Goal: Information Seeking & Learning: Learn about a topic

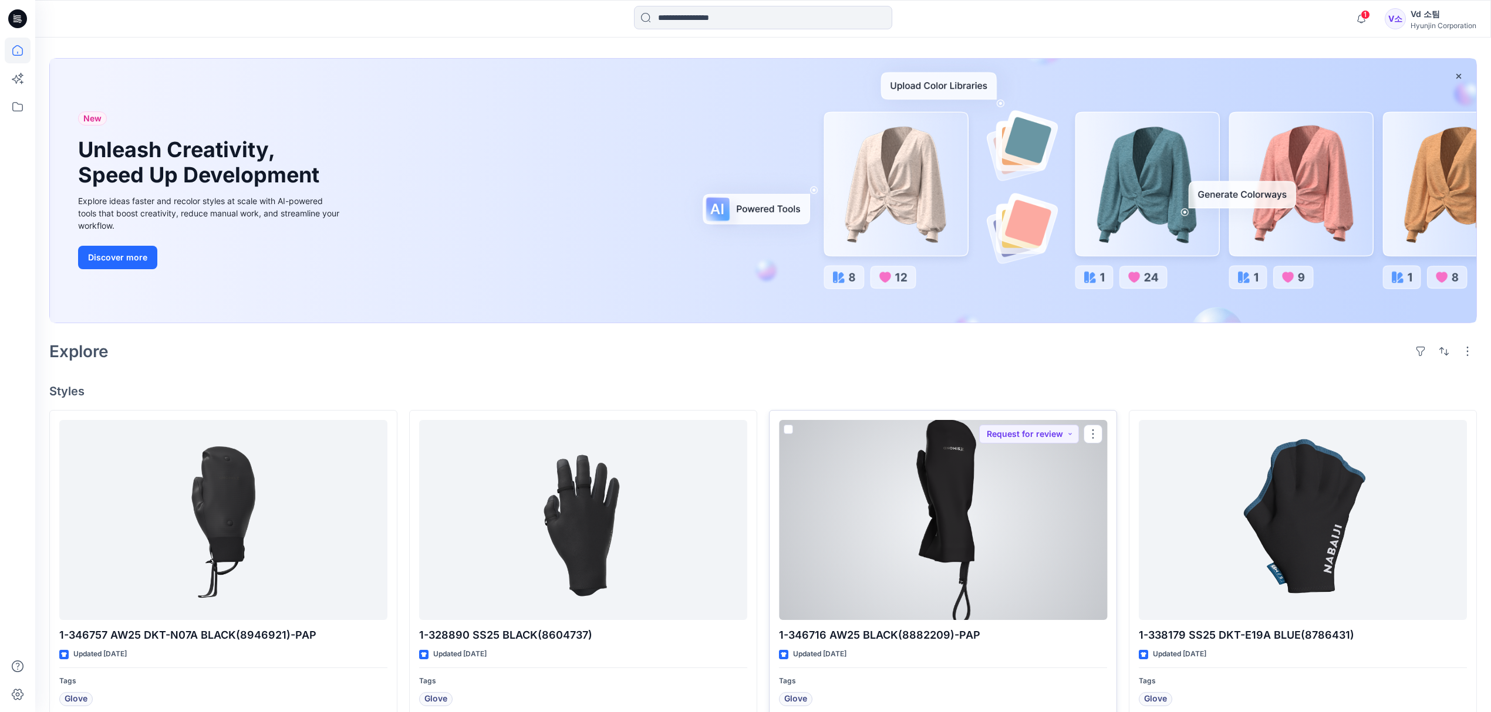
scroll to position [78, 0]
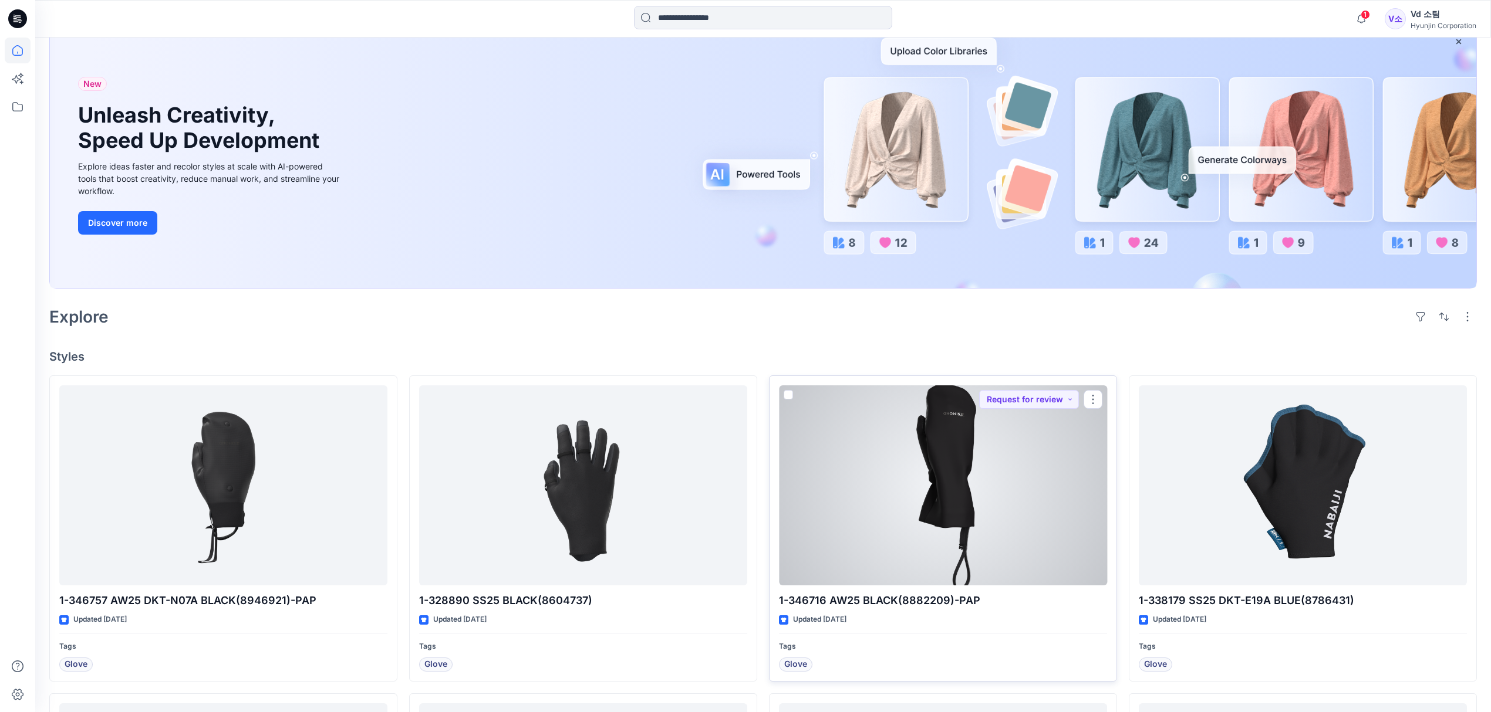
click at [898, 523] on div at bounding box center [943, 486] width 328 height 201
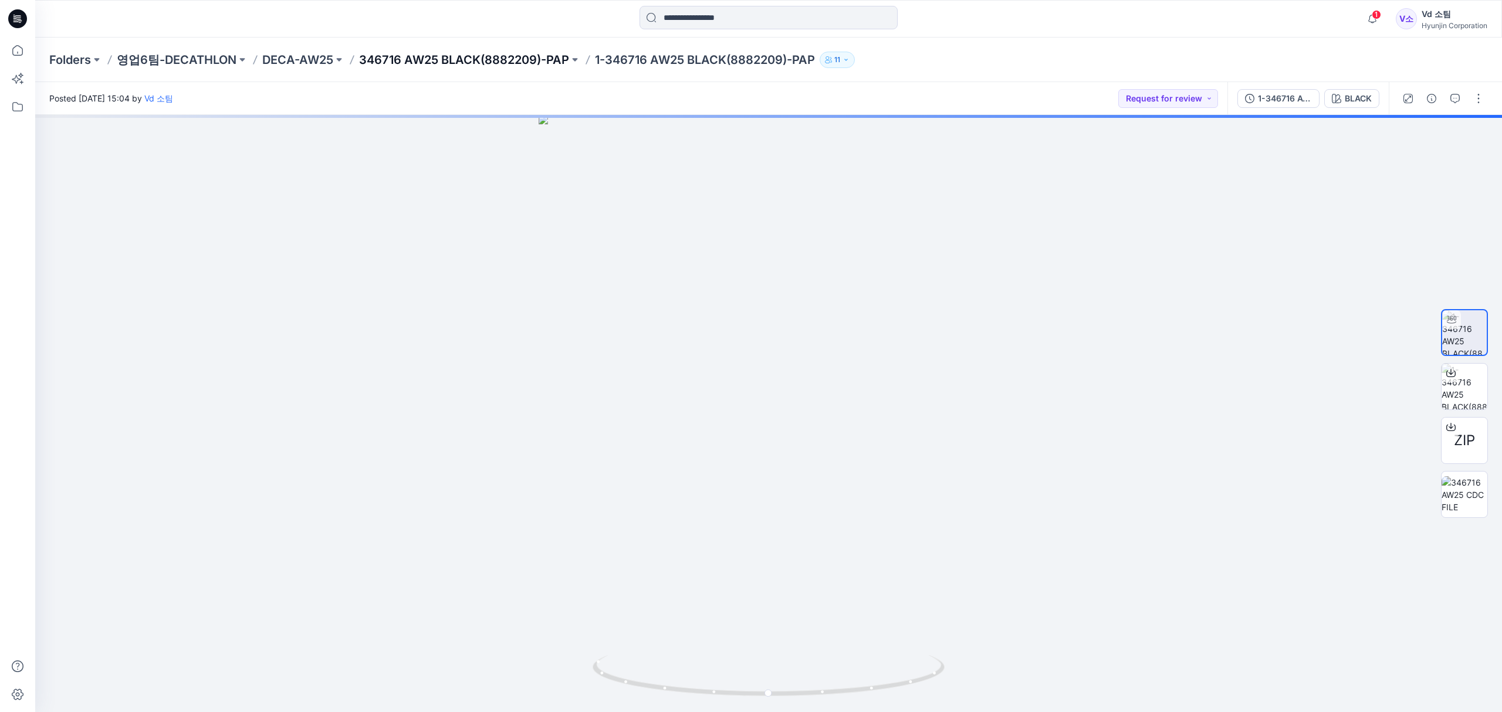
click at [477, 55] on p "346716 AW25 BLACK(8882209)-PAP" at bounding box center [464, 60] width 210 height 16
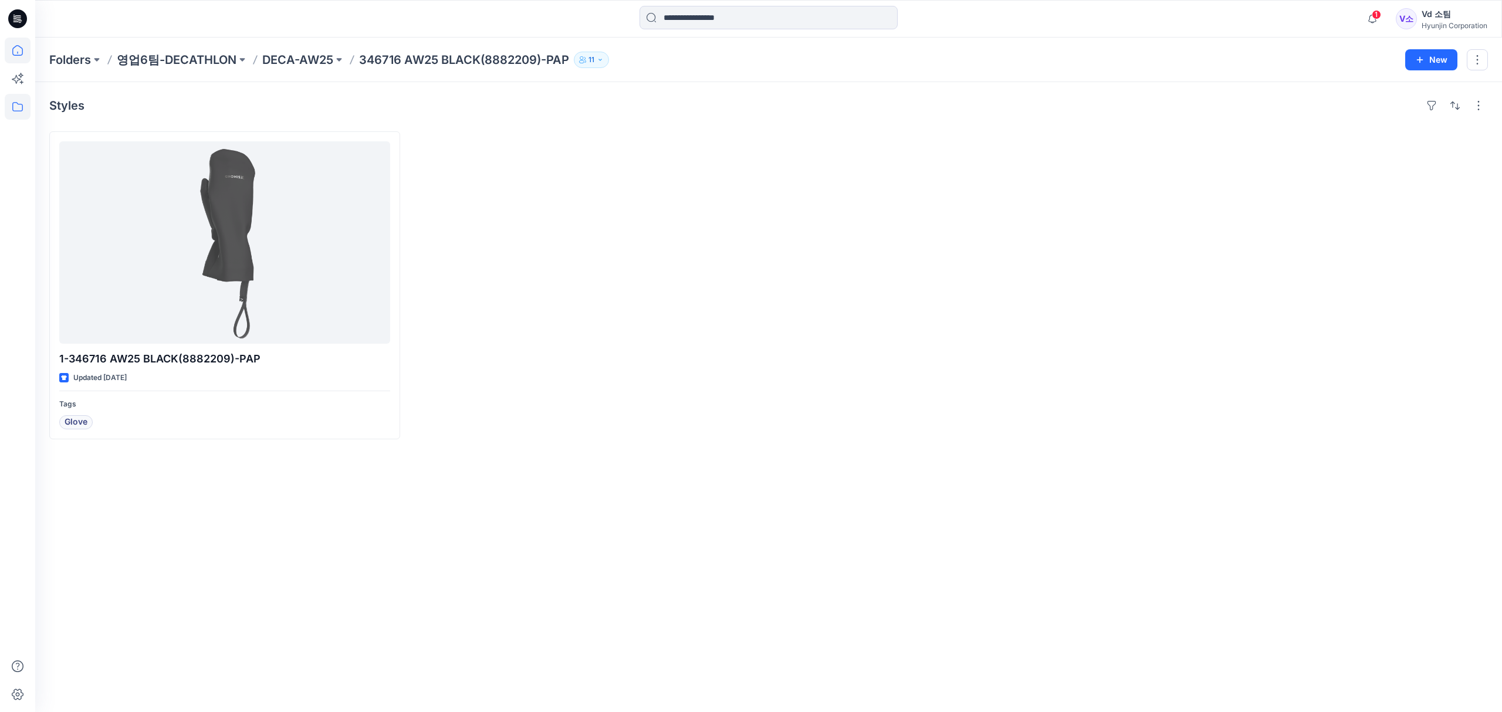
click at [19, 49] on icon at bounding box center [18, 51] width 26 height 26
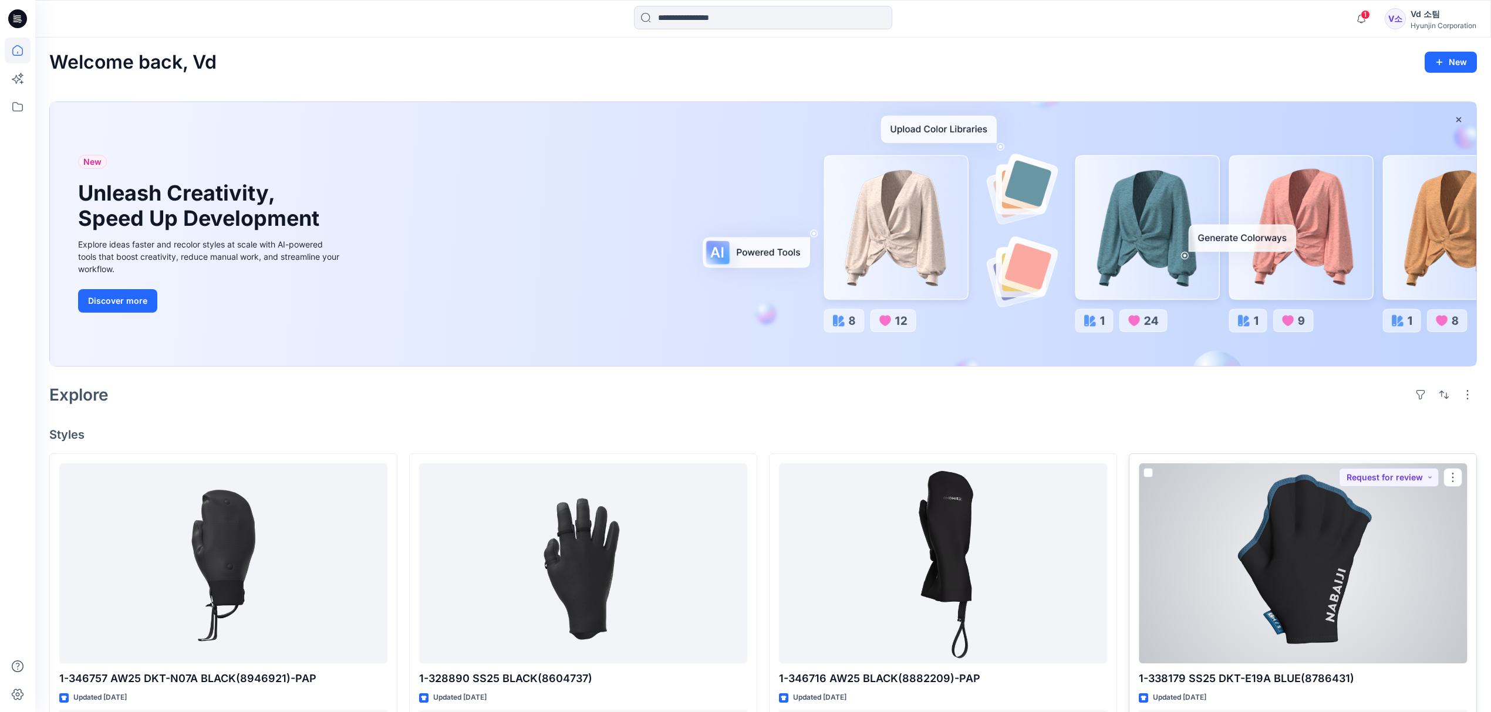
click at [1348, 567] on div at bounding box center [1302, 564] width 328 height 201
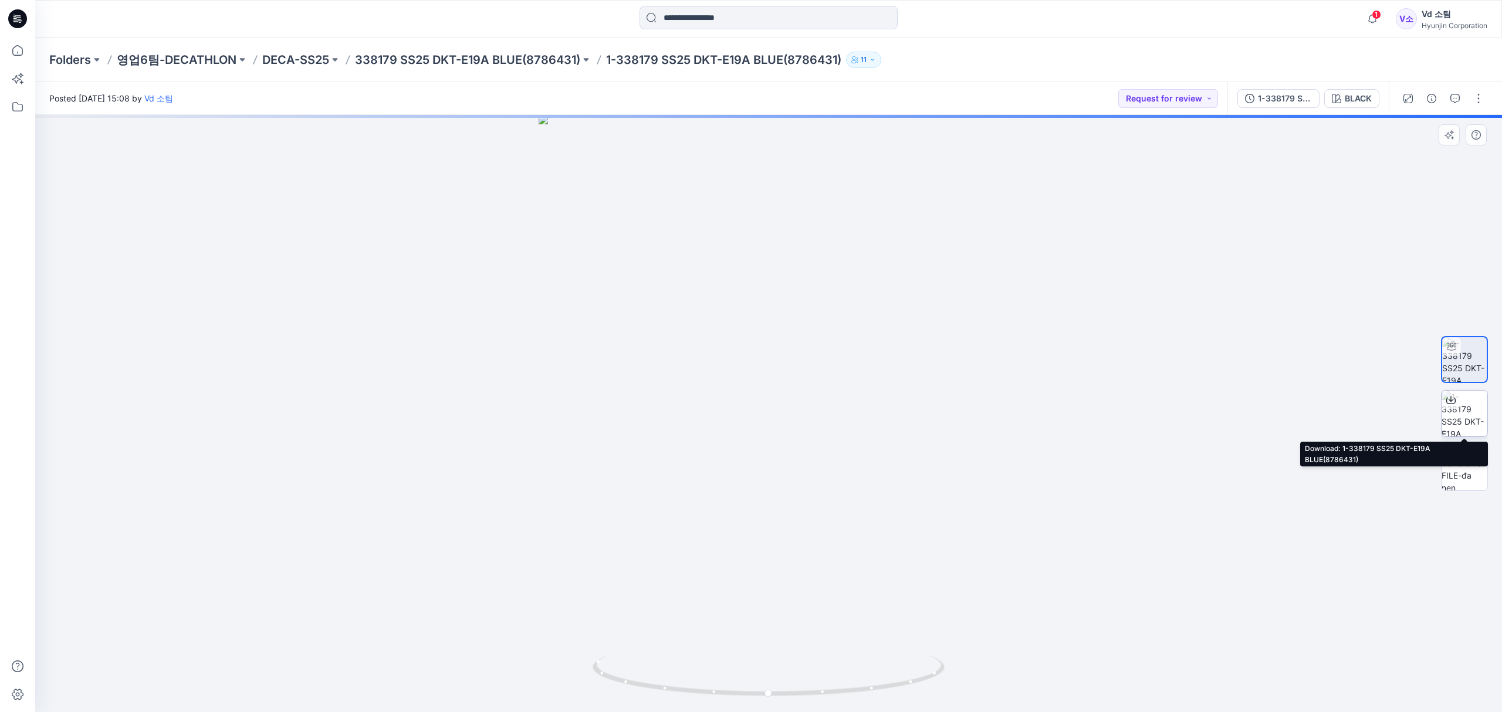
click at [1478, 415] on img at bounding box center [1465, 414] width 46 height 46
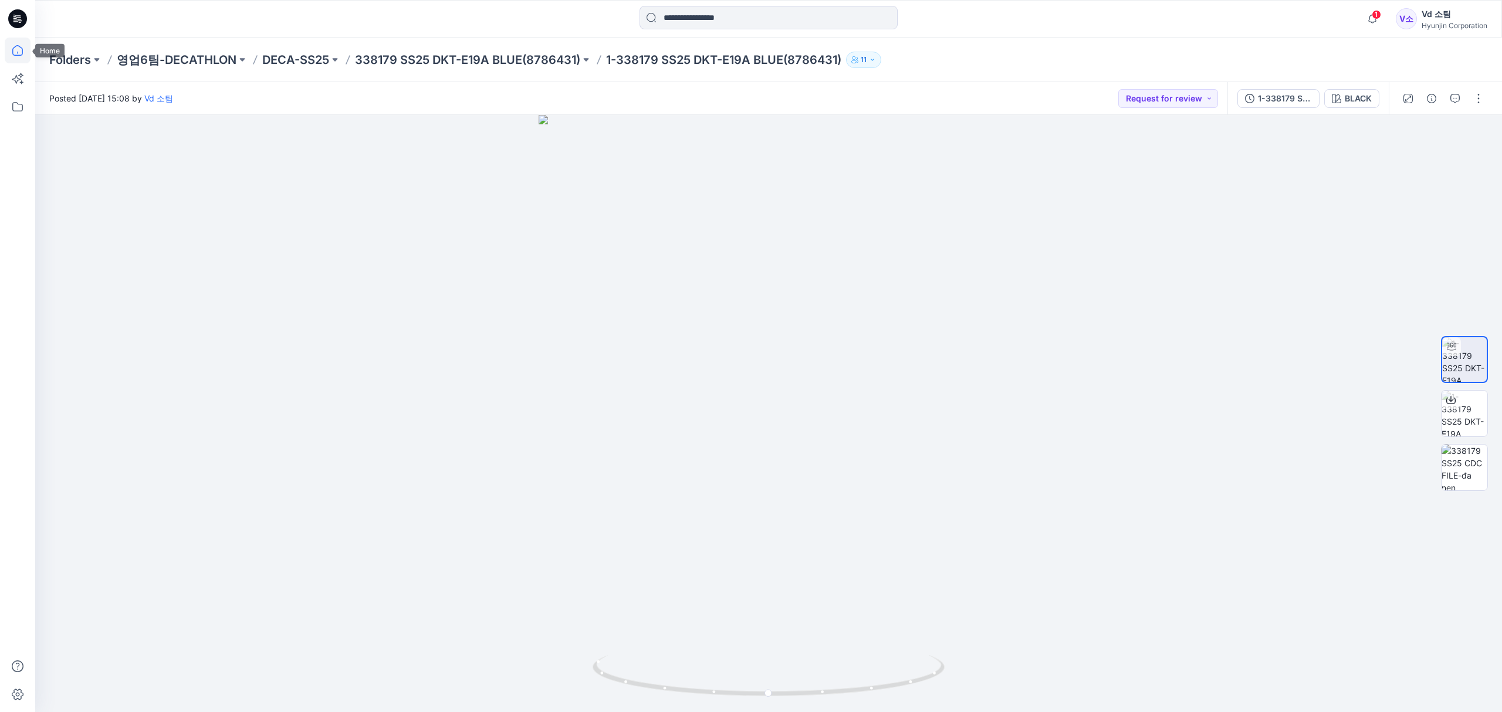
click at [12, 56] on icon at bounding box center [18, 51] width 26 height 26
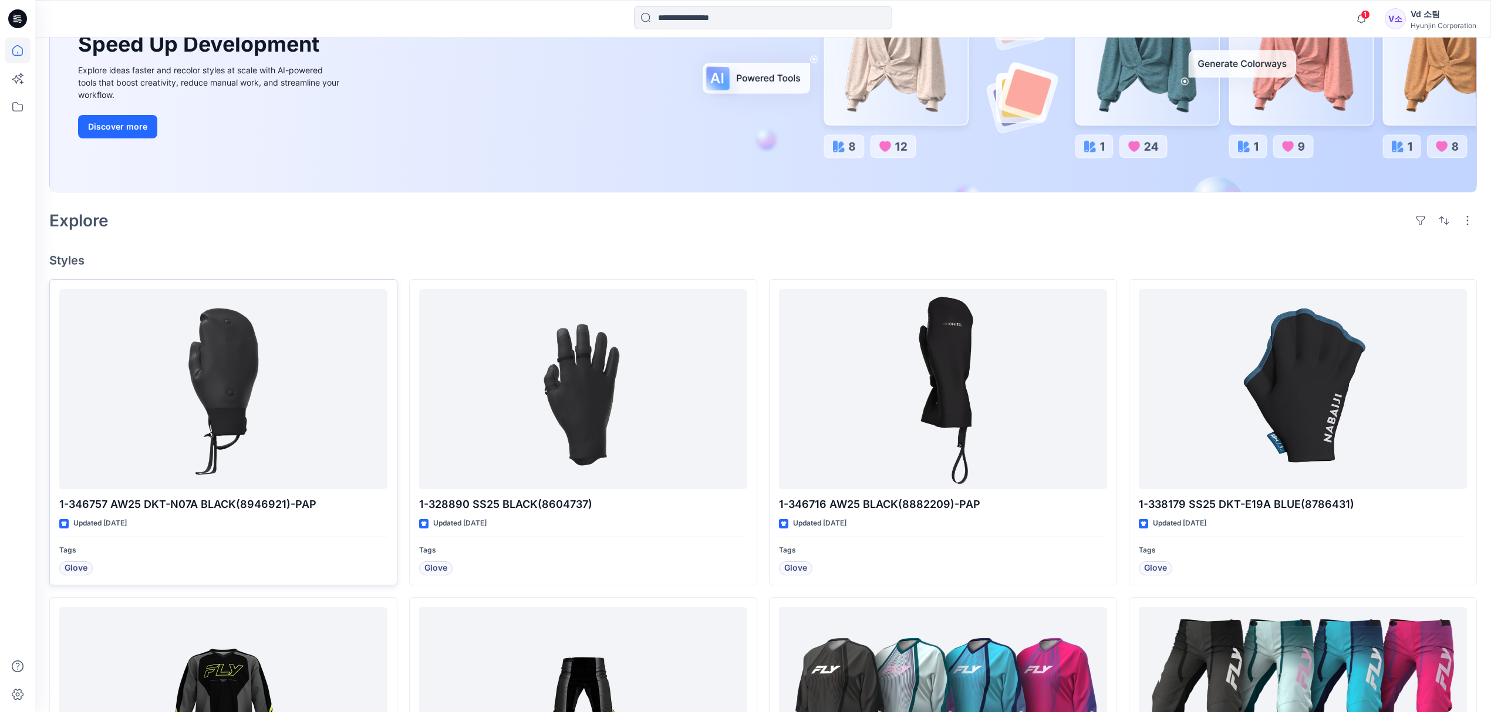
scroll to position [391, 0]
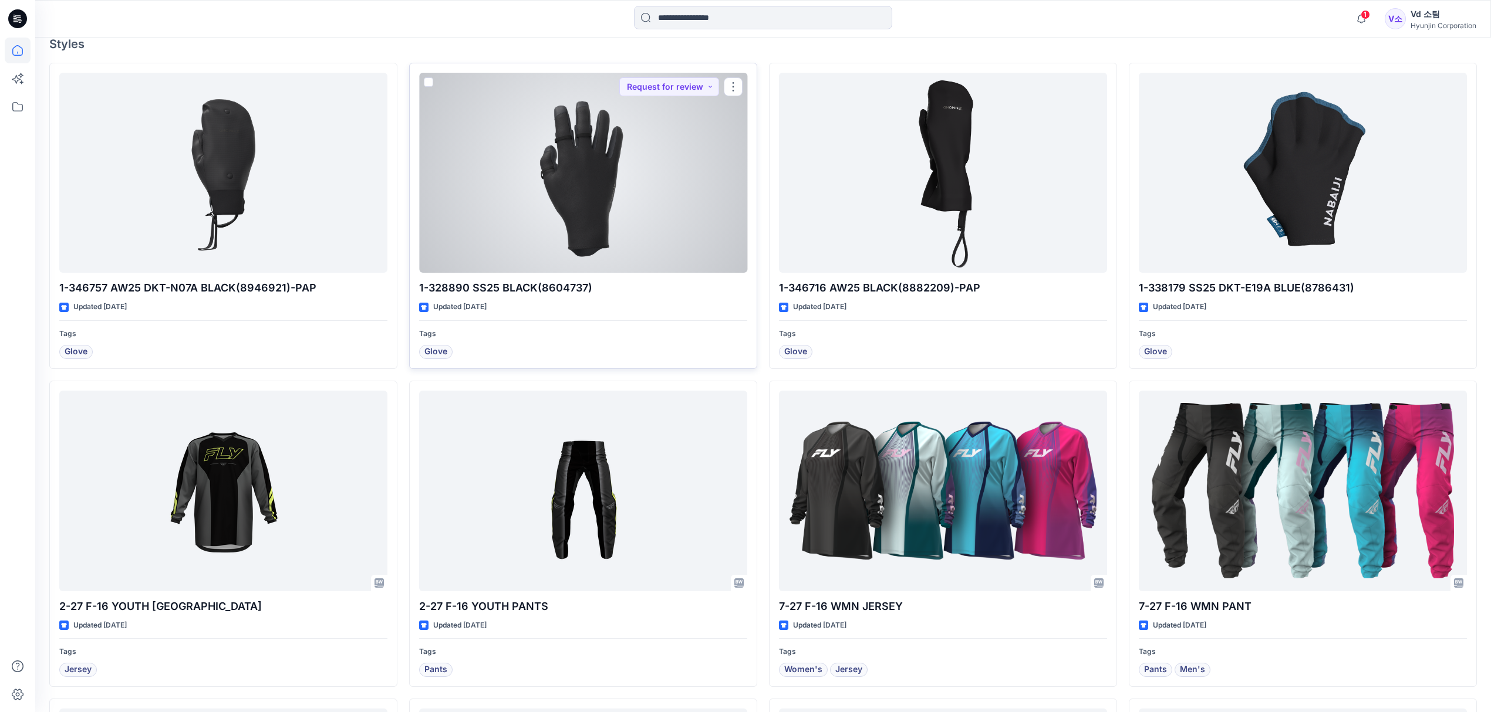
click at [540, 224] on div at bounding box center [583, 173] width 328 height 201
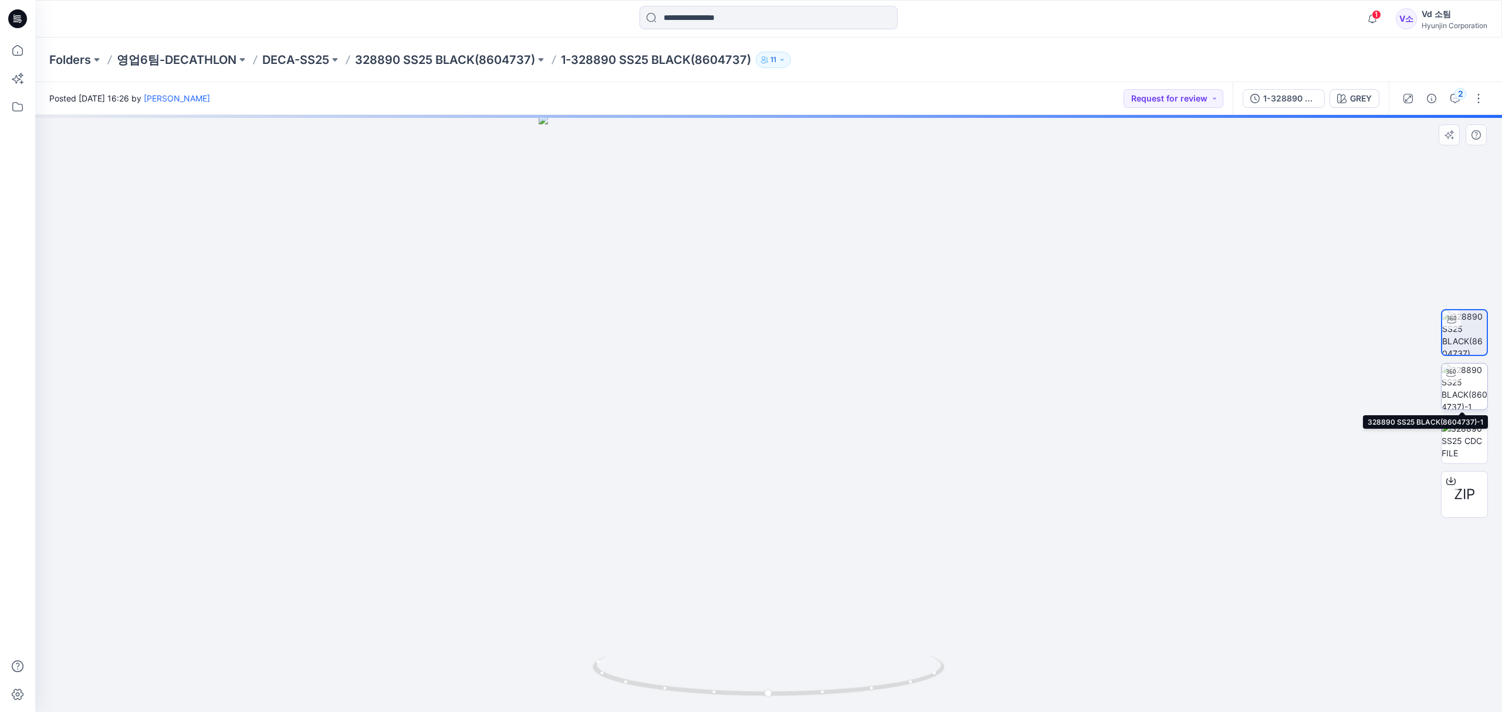
click at [1464, 386] on img at bounding box center [1465, 387] width 46 height 46
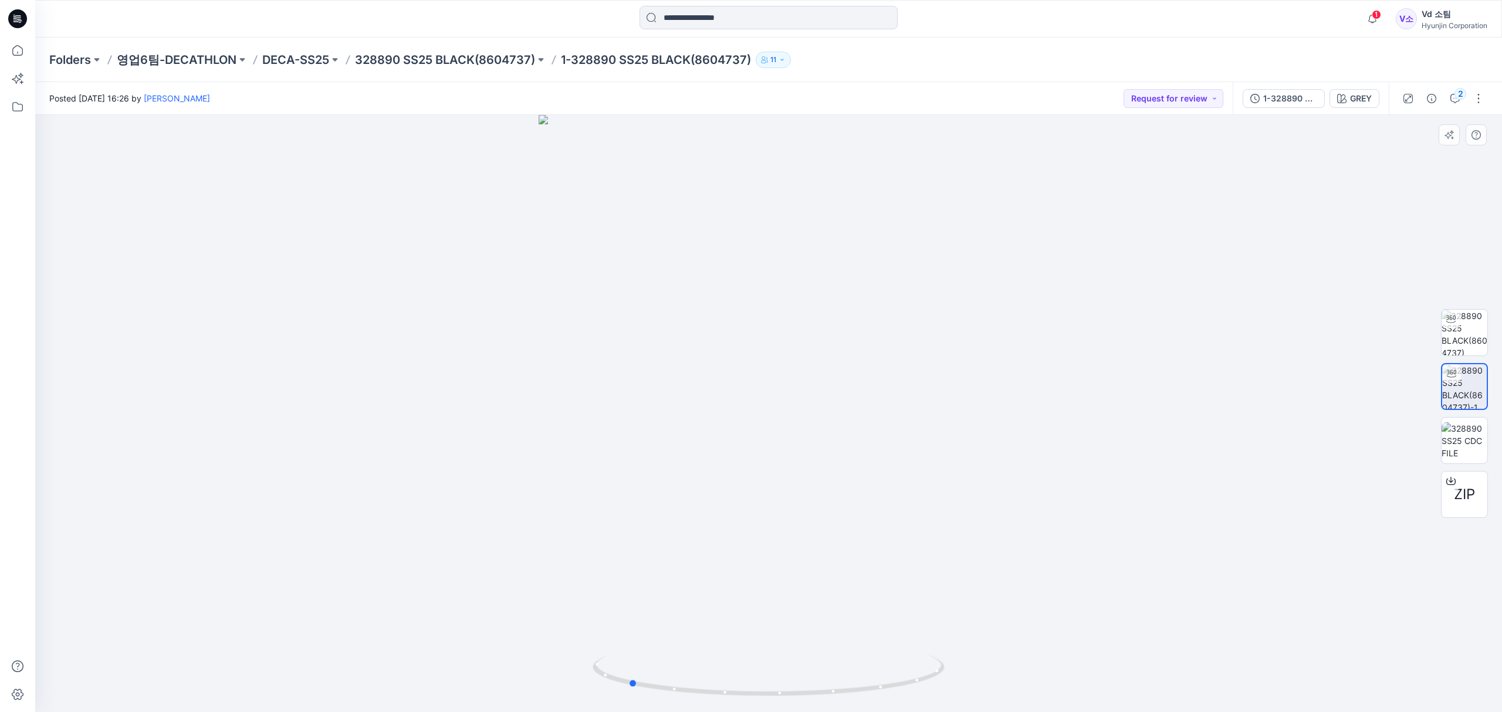
drag, startPoint x: 756, startPoint y: 691, endPoint x: 1336, endPoint y: 604, distance: 586.3
click at [1336, 604] on div at bounding box center [768, 413] width 1467 height 597
drag, startPoint x: 860, startPoint y: 683, endPoint x: 1030, endPoint y: 643, distance: 174.8
click at [1030, 643] on div at bounding box center [768, 413] width 1467 height 597
click at [24, 55] on icon at bounding box center [18, 51] width 26 height 26
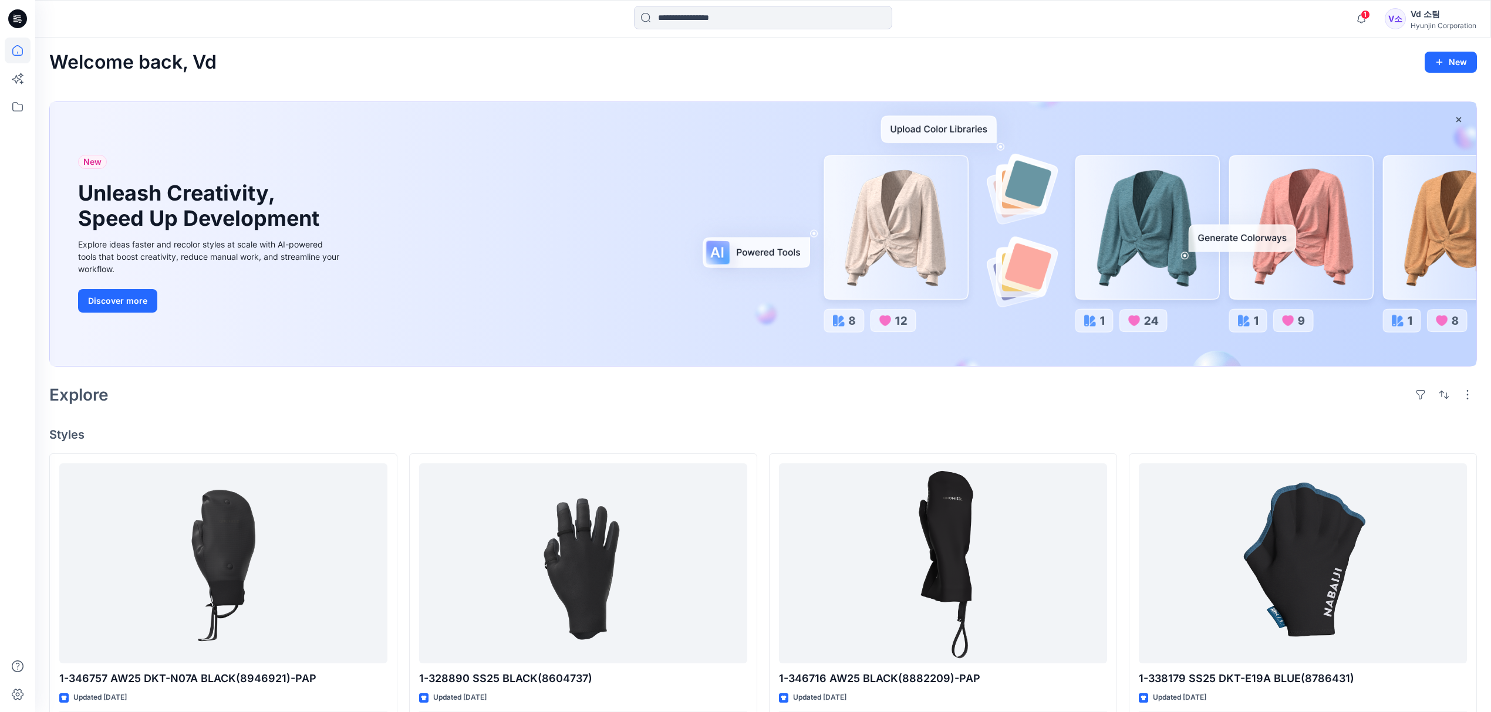
click at [421, 360] on div "New Unleash Creativity, Speed Up Development Explore ideas faster and recolor s…" at bounding box center [763, 234] width 1426 height 264
